Goal: Task Accomplishment & Management: Manage account settings

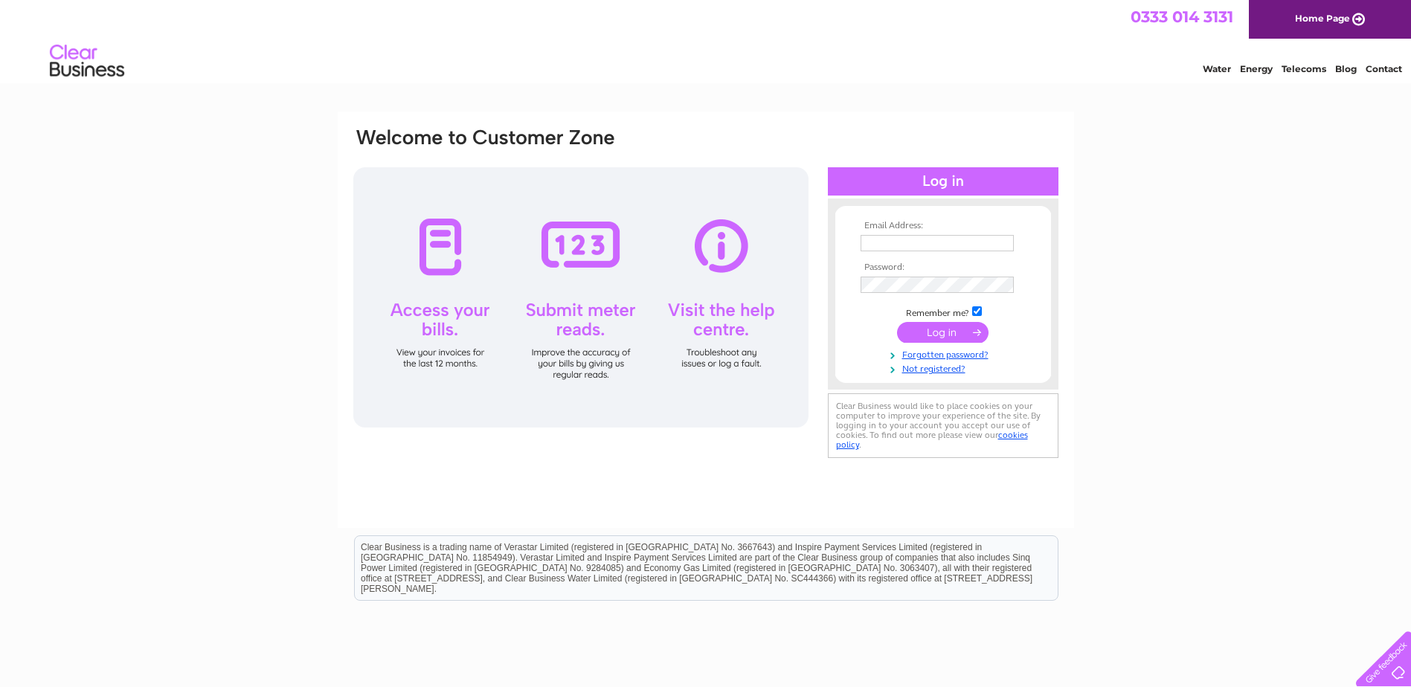
click at [871, 242] on input "text" at bounding box center [937, 243] width 153 height 16
click at [972, 241] on input "[EMAIL_ADDRESS][DOMAIN_NAME]" at bounding box center [938, 244] width 155 height 18
drag, startPoint x: 860, startPoint y: 248, endPoint x: 1127, endPoint y: 240, distance: 267.1
click at [1127, 240] on div "Email Address: [EMAIL_ADDRESS][DOMAIN_NAME] Password:" at bounding box center [705, 447] width 1411 height 671
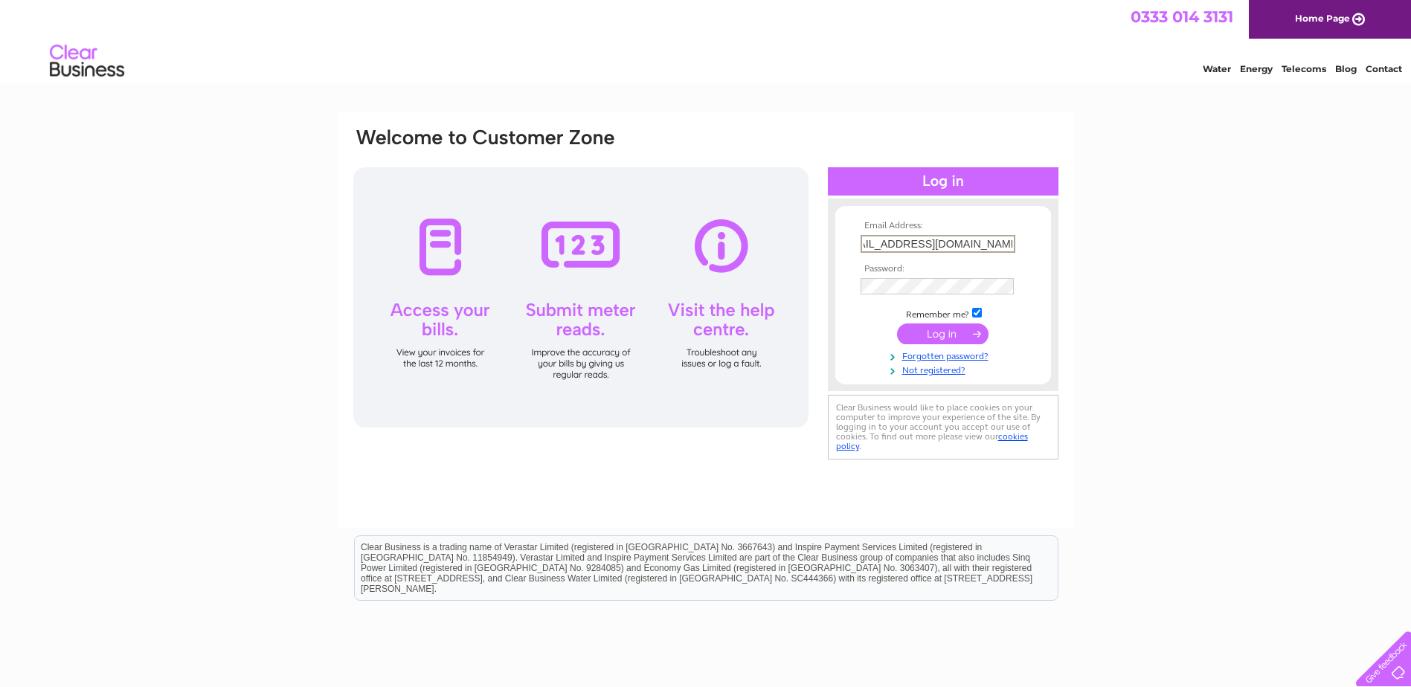
scroll to position [0, 0]
paste input "nmilne@comcab-aberdeen"
type input "nmilne@comcab-aberdeen.co.uk"
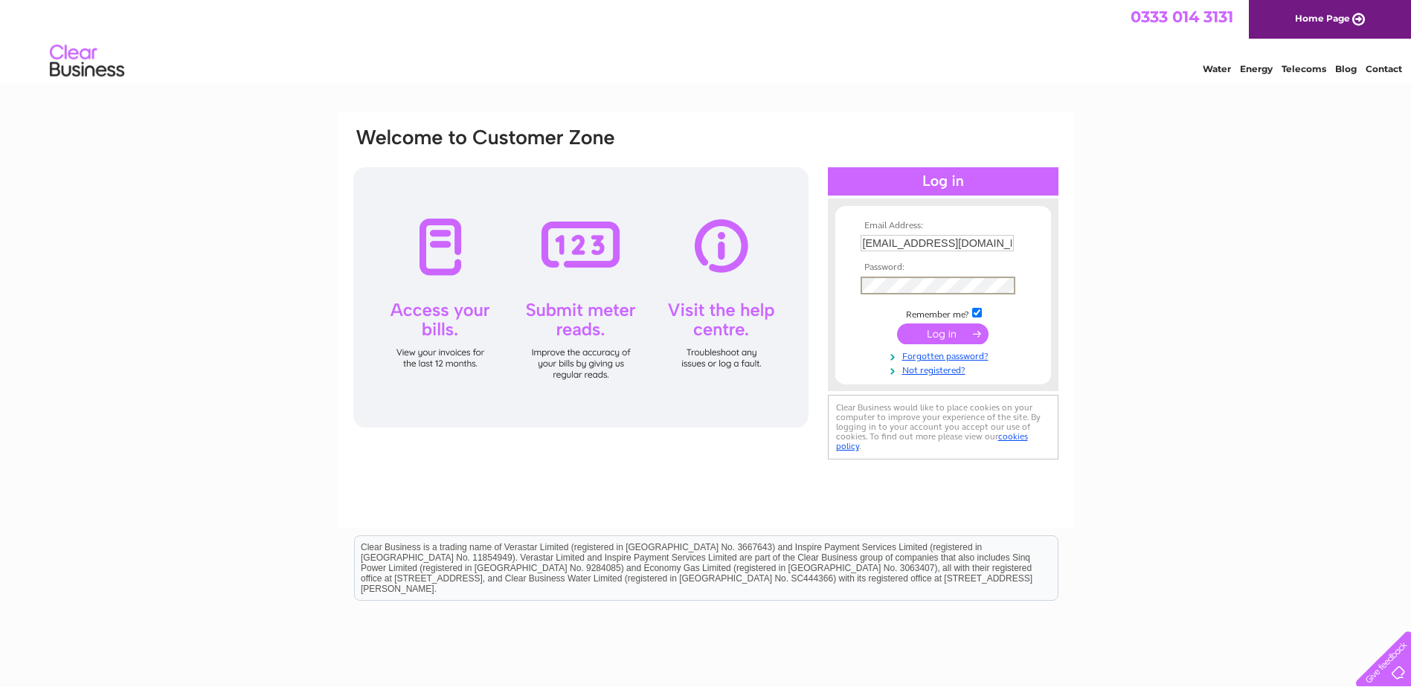
click at [936, 336] on input "submit" at bounding box center [942, 334] width 91 height 21
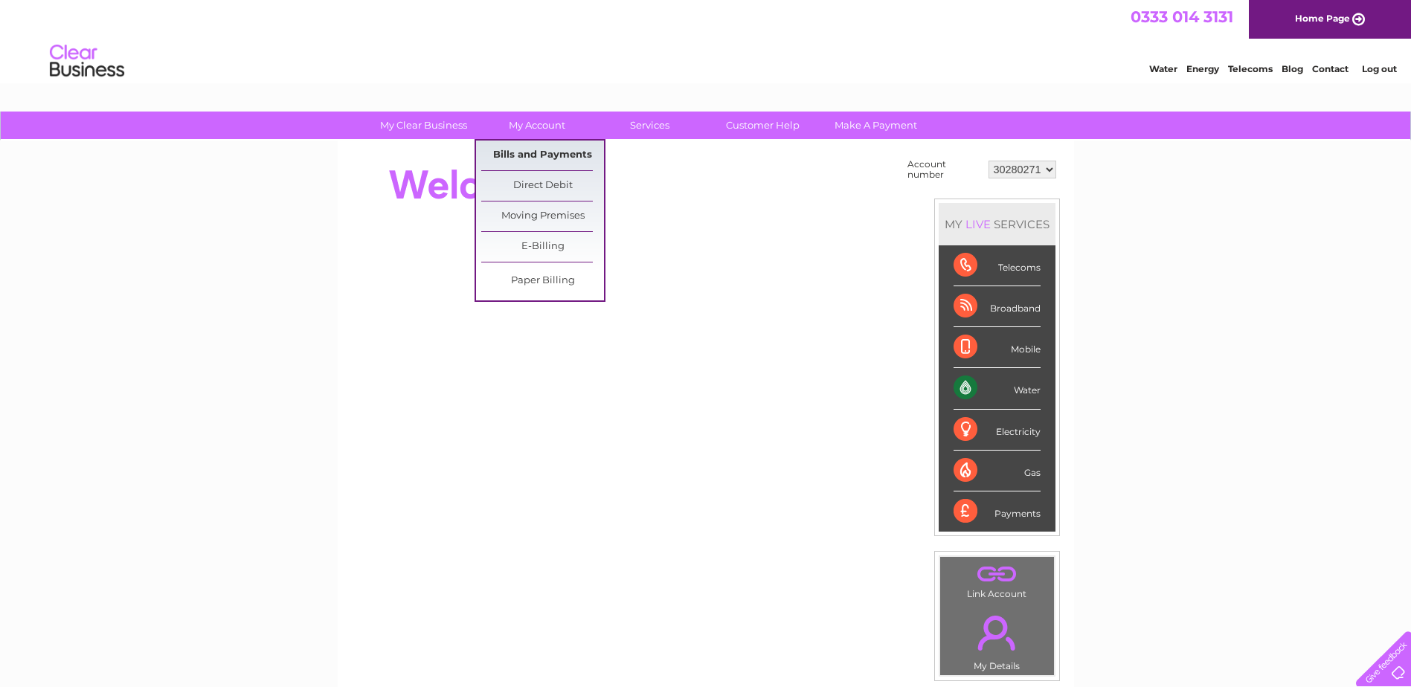
click at [526, 152] on link "Bills and Payments" at bounding box center [542, 156] width 123 height 30
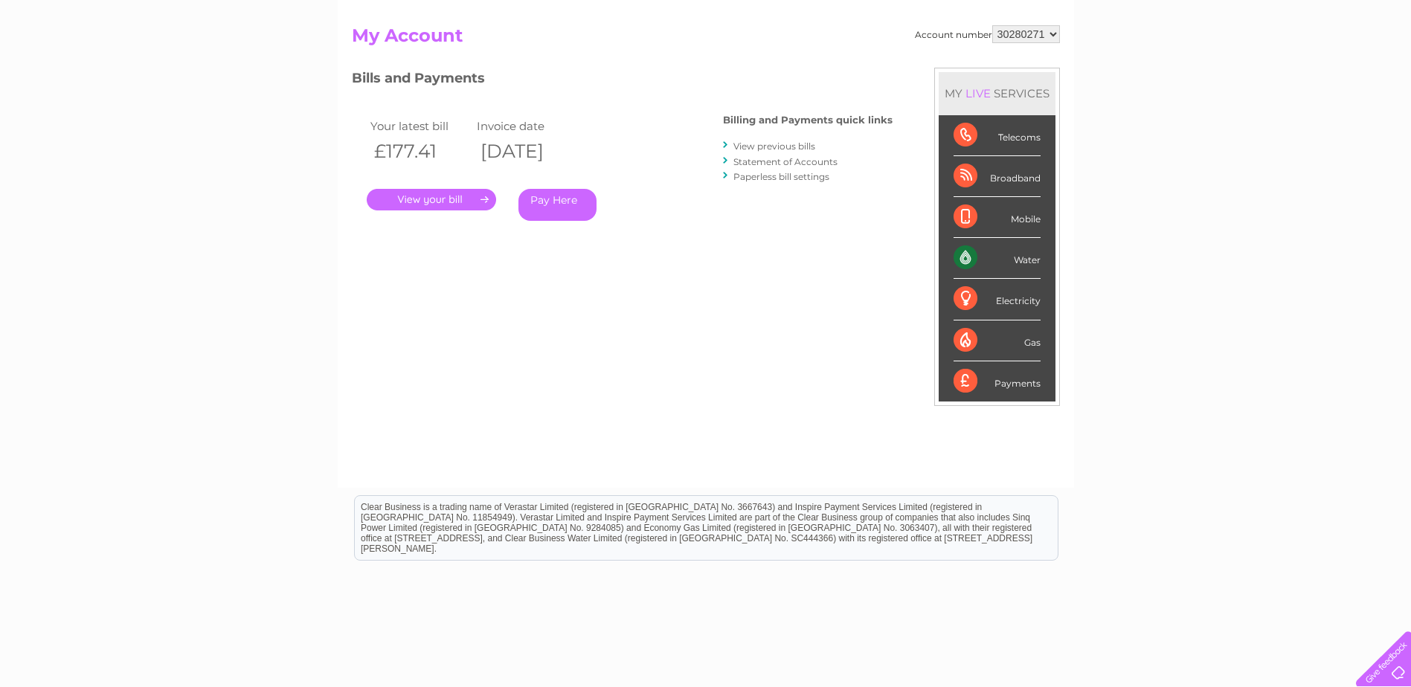
scroll to position [149, 0]
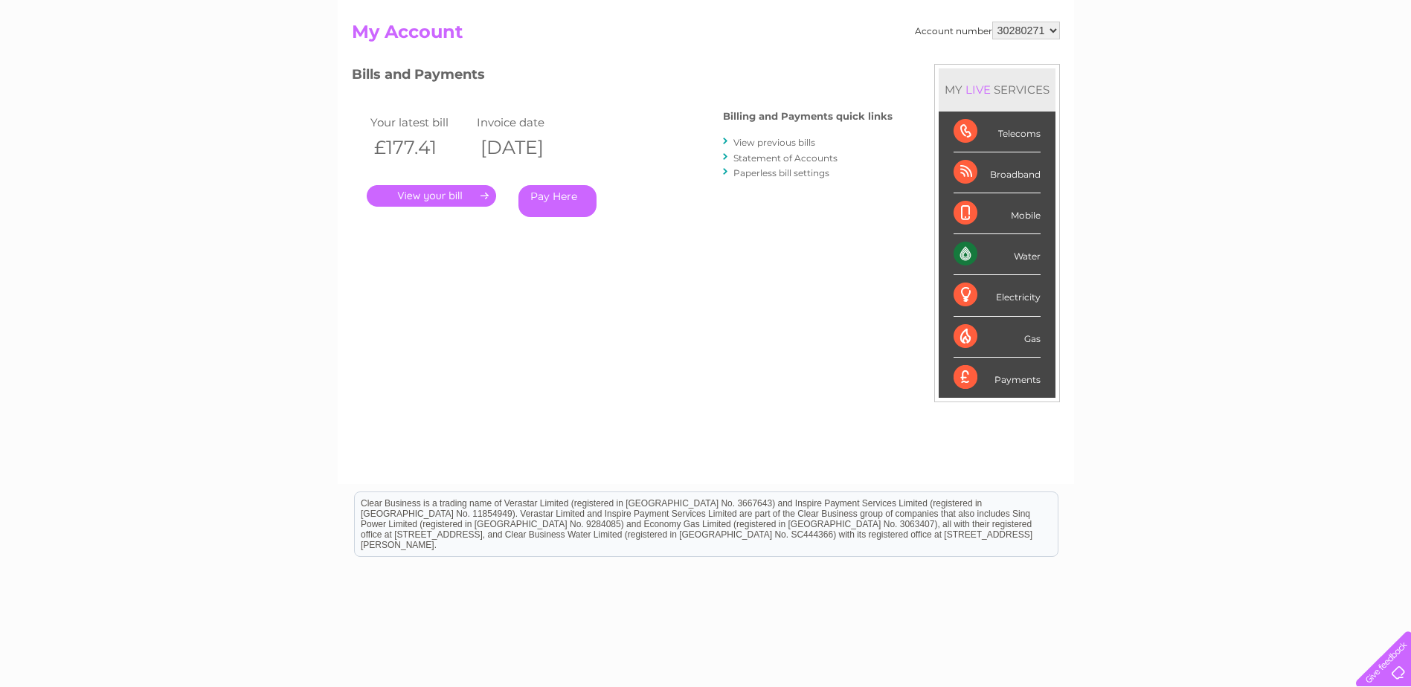
click at [425, 193] on link "." at bounding box center [431, 196] width 129 height 22
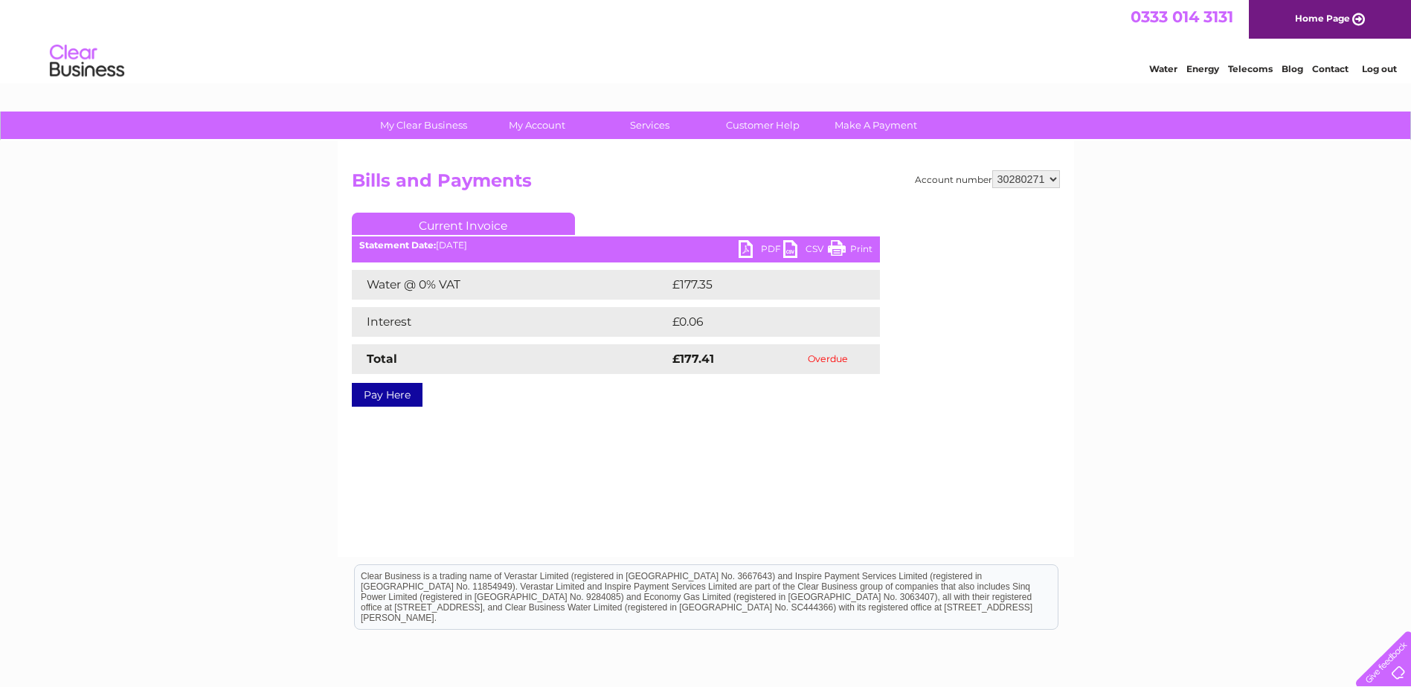
click at [748, 248] on link "PDF" at bounding box center [761, 251] width 45 height 22
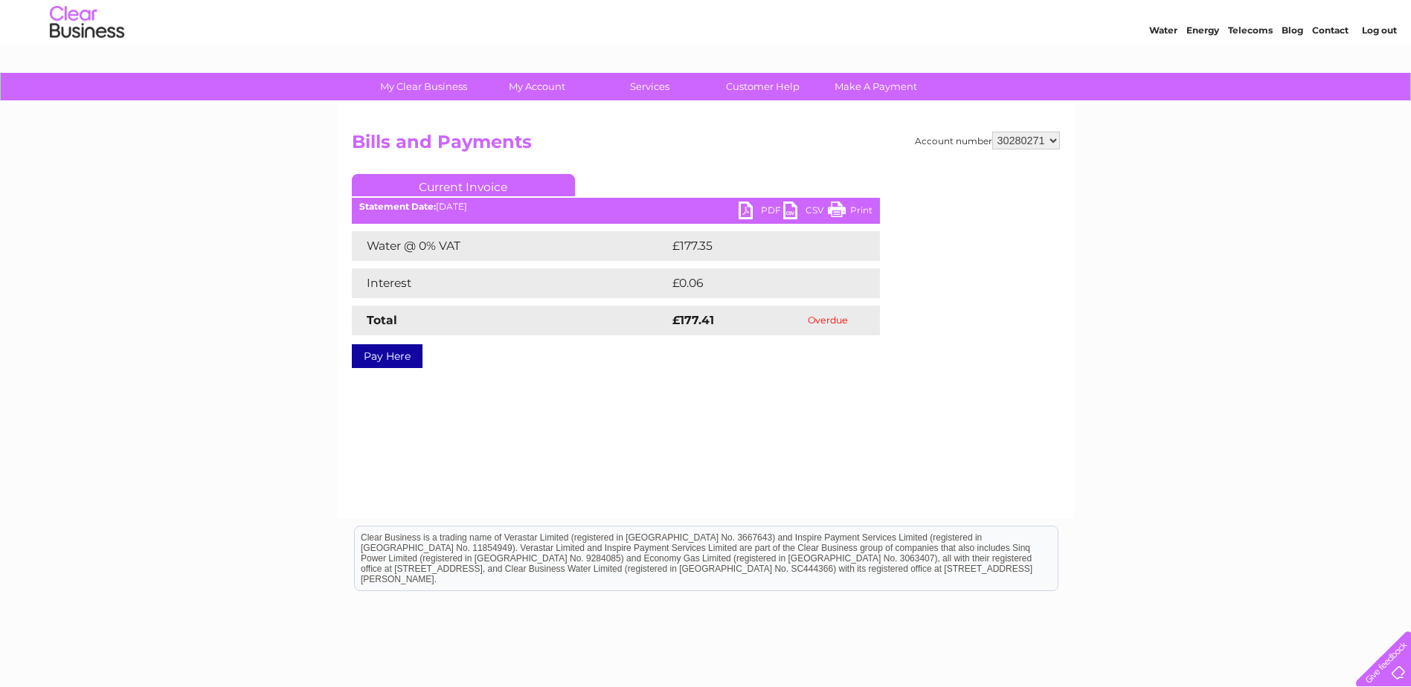
scroll to position [74, 0]
